Goal: Information Seeking & Learning: Learn about a topic

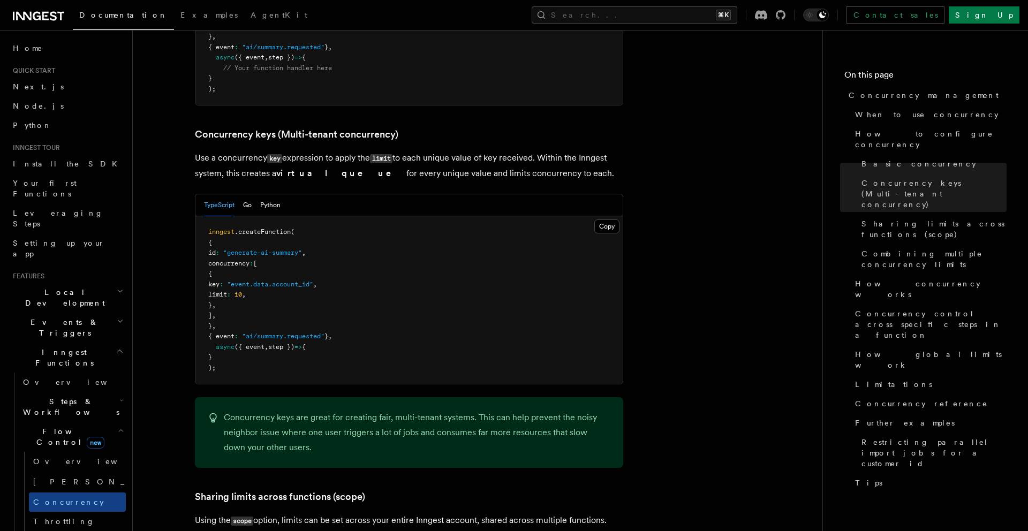
scroll to position [892, 0]
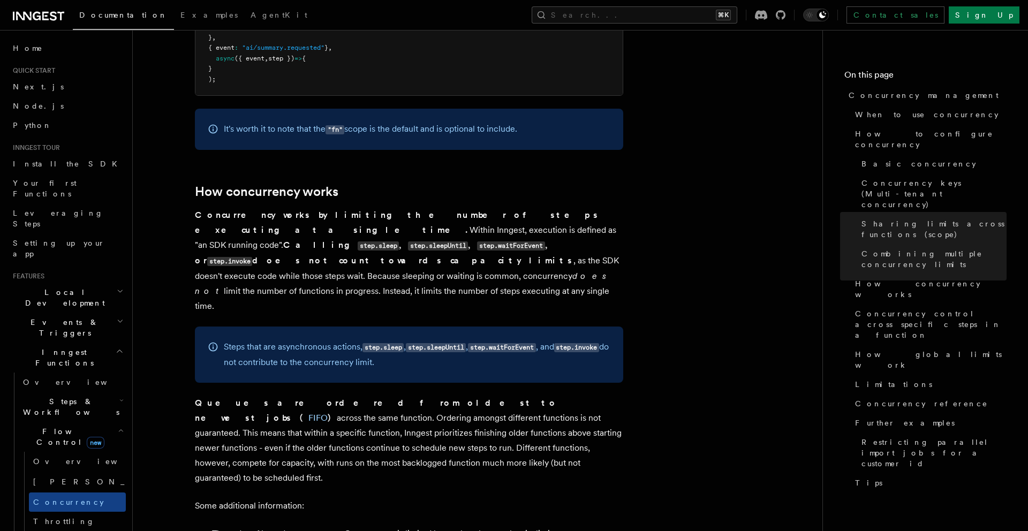
scroll to position [2097, 0]
click at [175, 220] on article "Features Inngest Functions Flow Control Concurrency management Limiting concurr…" at bounding box center [478, 458] width 656 height 5016
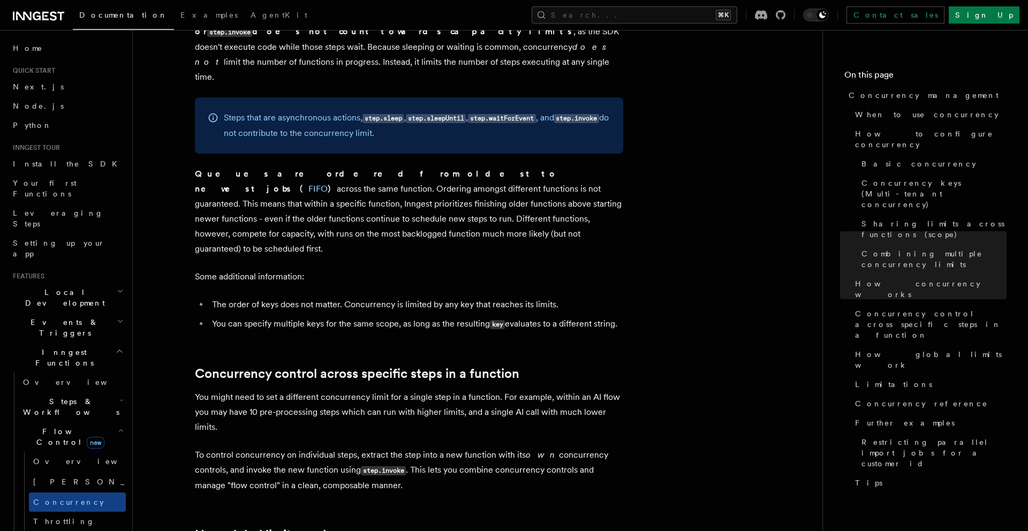
scroll to position [2329, 0]
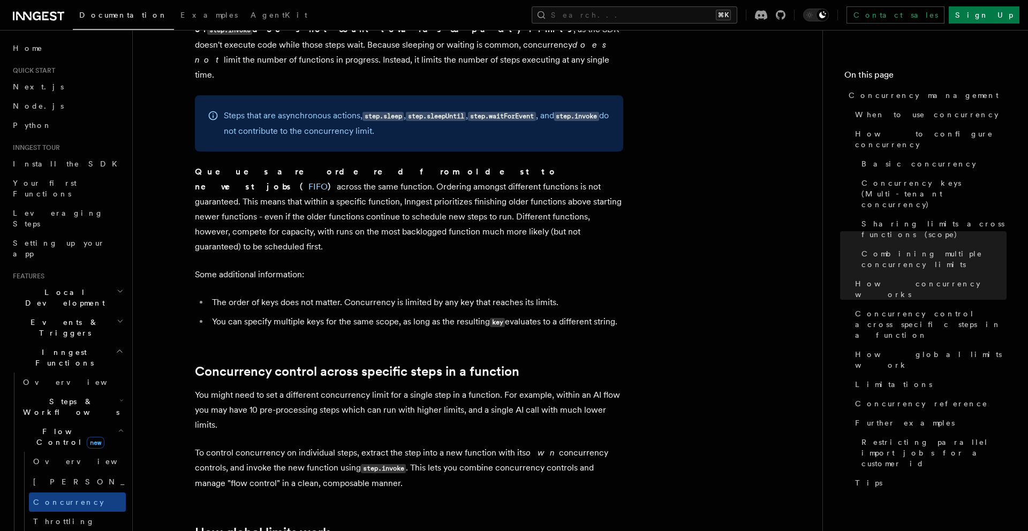
click at [175, 220] on article "Features Inngest Functions Flow Control Concurrency management Limiting concurr…" at bounding box center [478, 226] width 656 height 5016
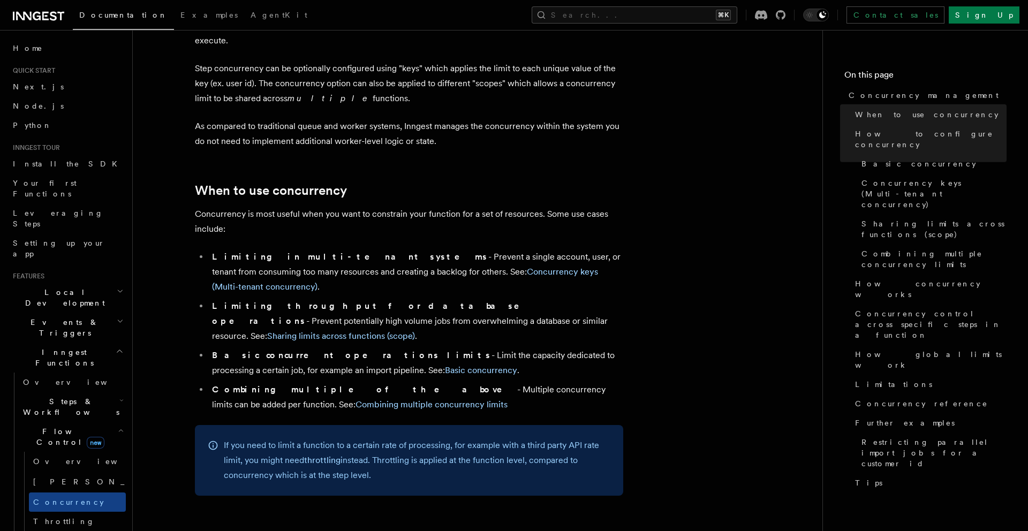
scroll to position [0, 0]
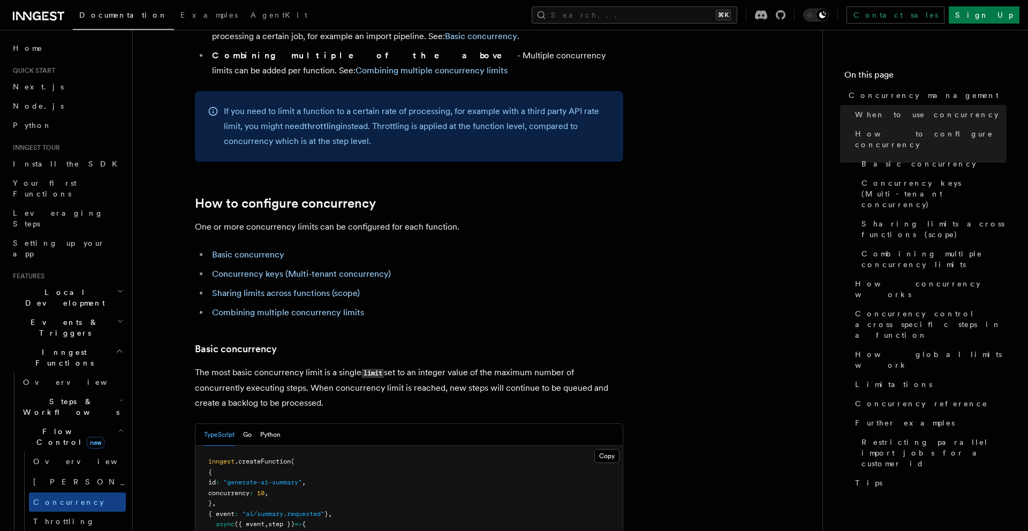
scroll to position [433, 0]
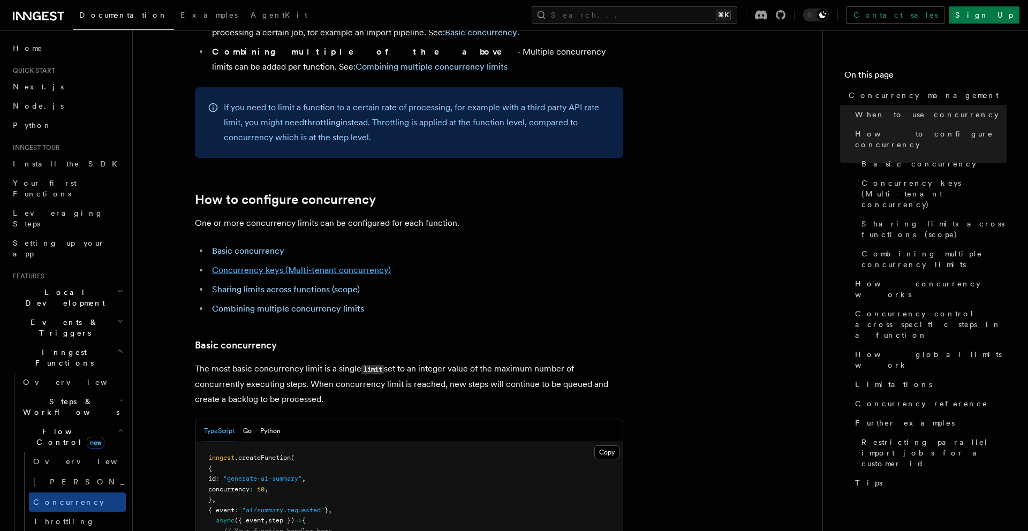
click at [252, 265] on link "Concurrency keys (Multi-tenant concurrency)" at bounding box center [301, 270] width 179 height 10
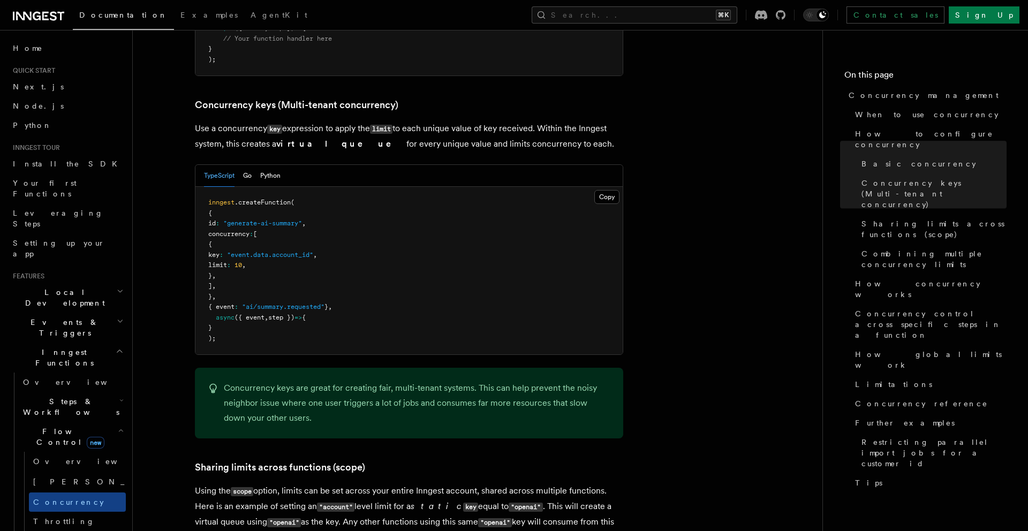
scroll to position [927, 0]
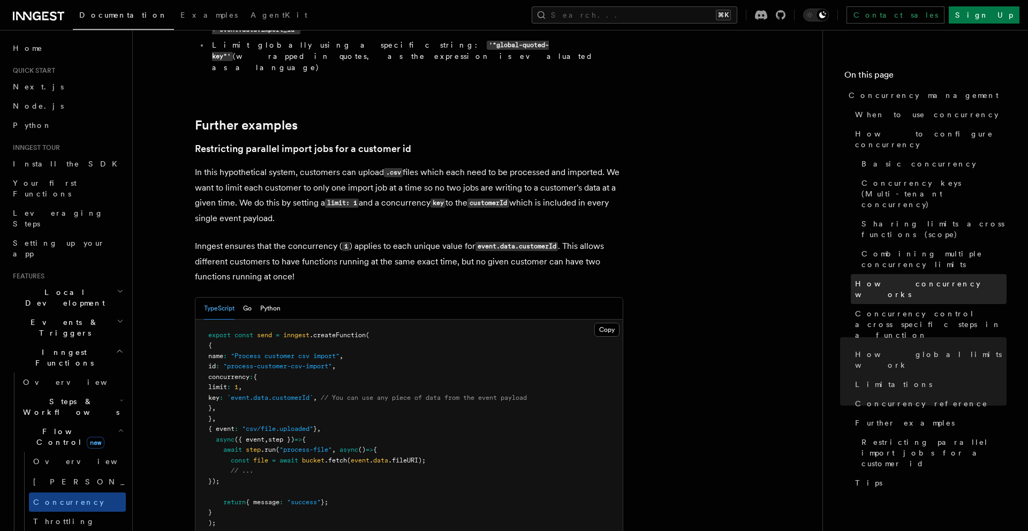
scroll to position [4260, 0]
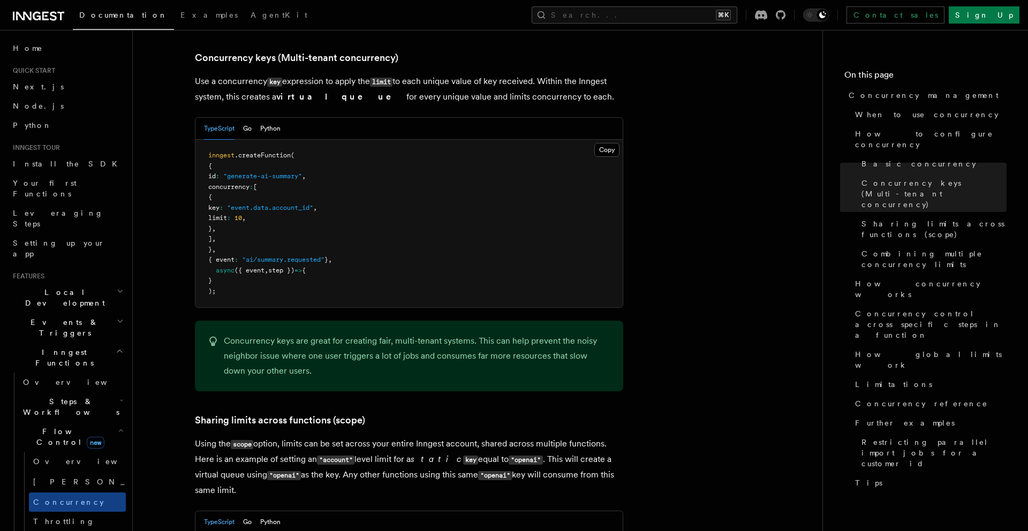
scroll to position [973, 0]
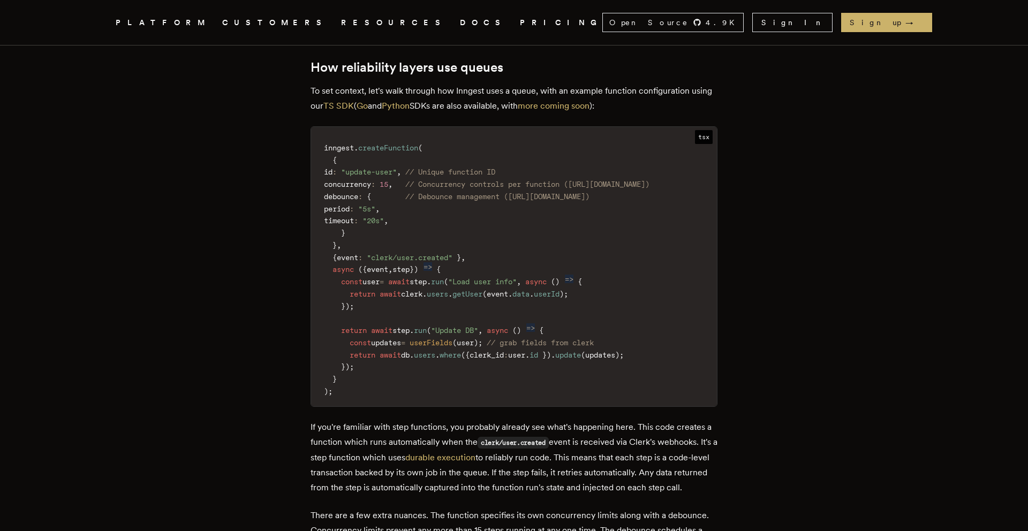
scroll to position [1361, 0]
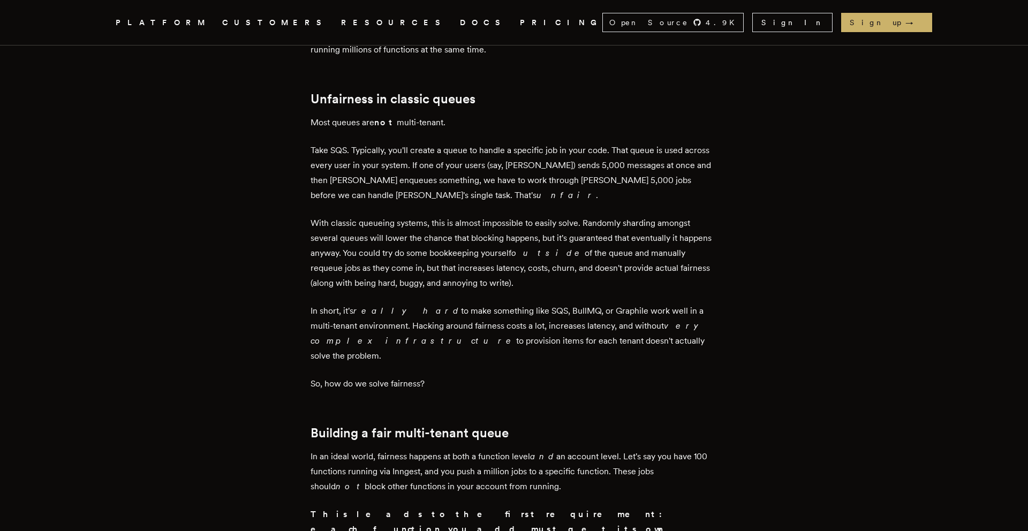
scroll to position [2178, 0]
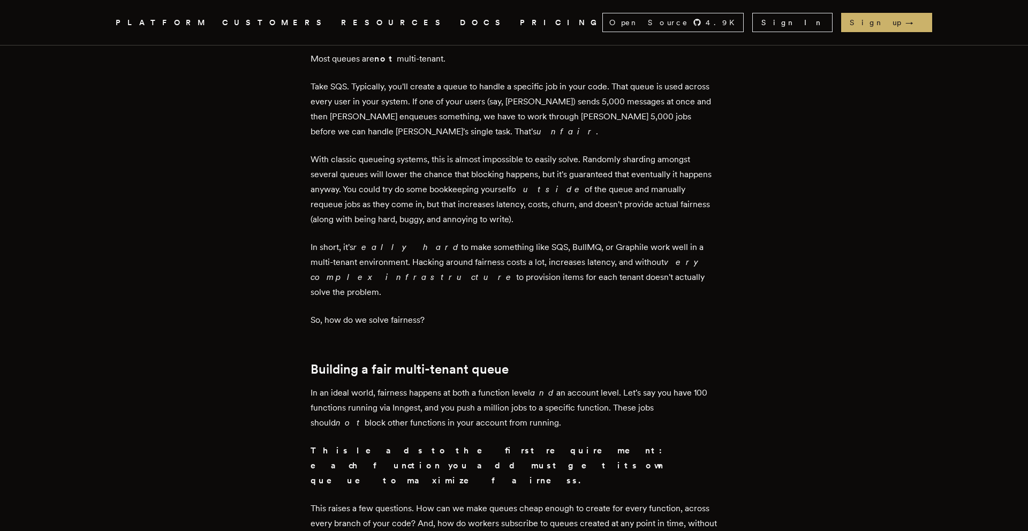
scroll to position [2240, 0]
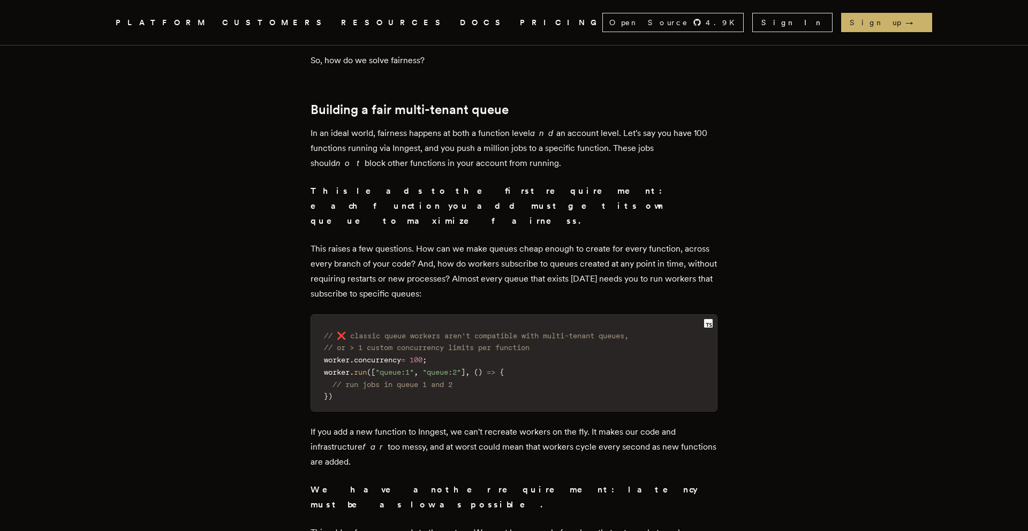
scroll to position [2500, 0]
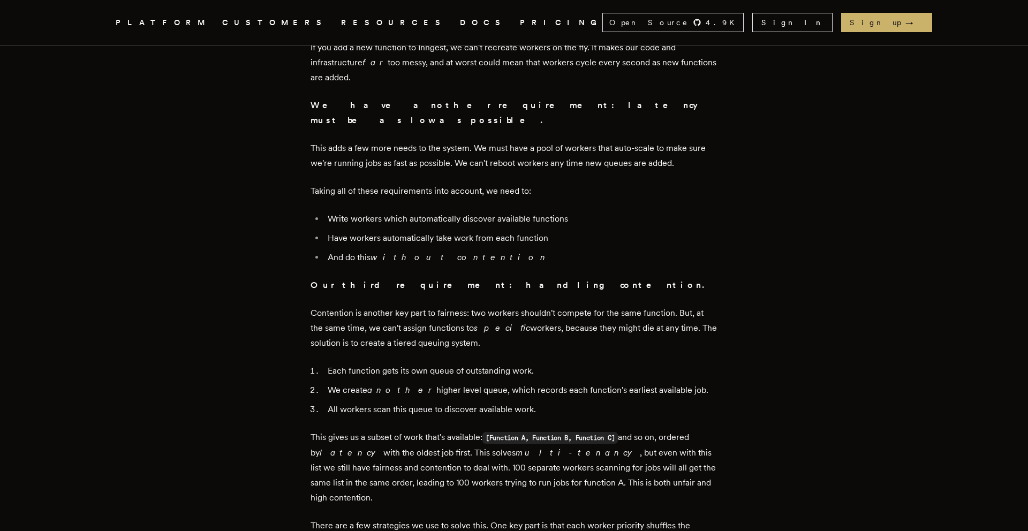
scroll to position [2882, 0]
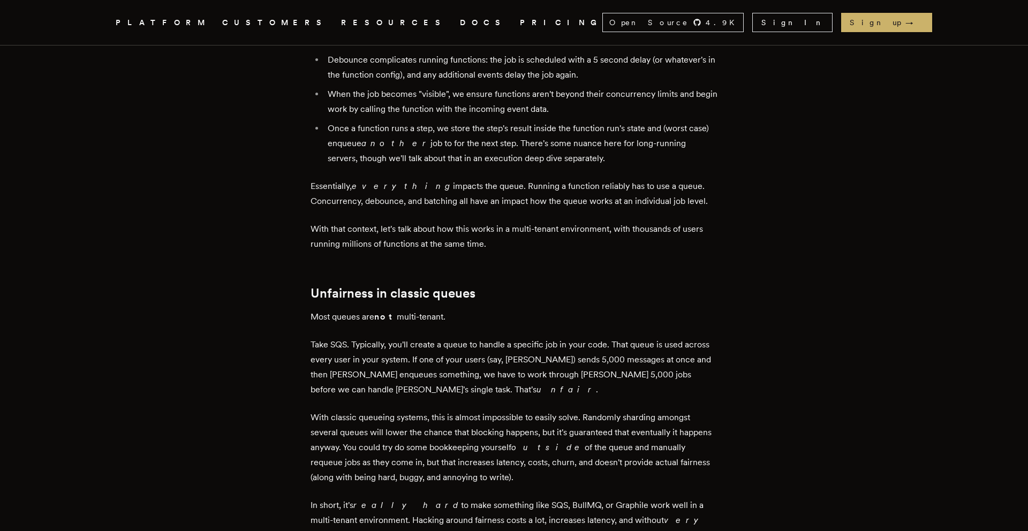
scroll to position [1928, 0]
